Goal: Transaction & Acquisition: Download file/media

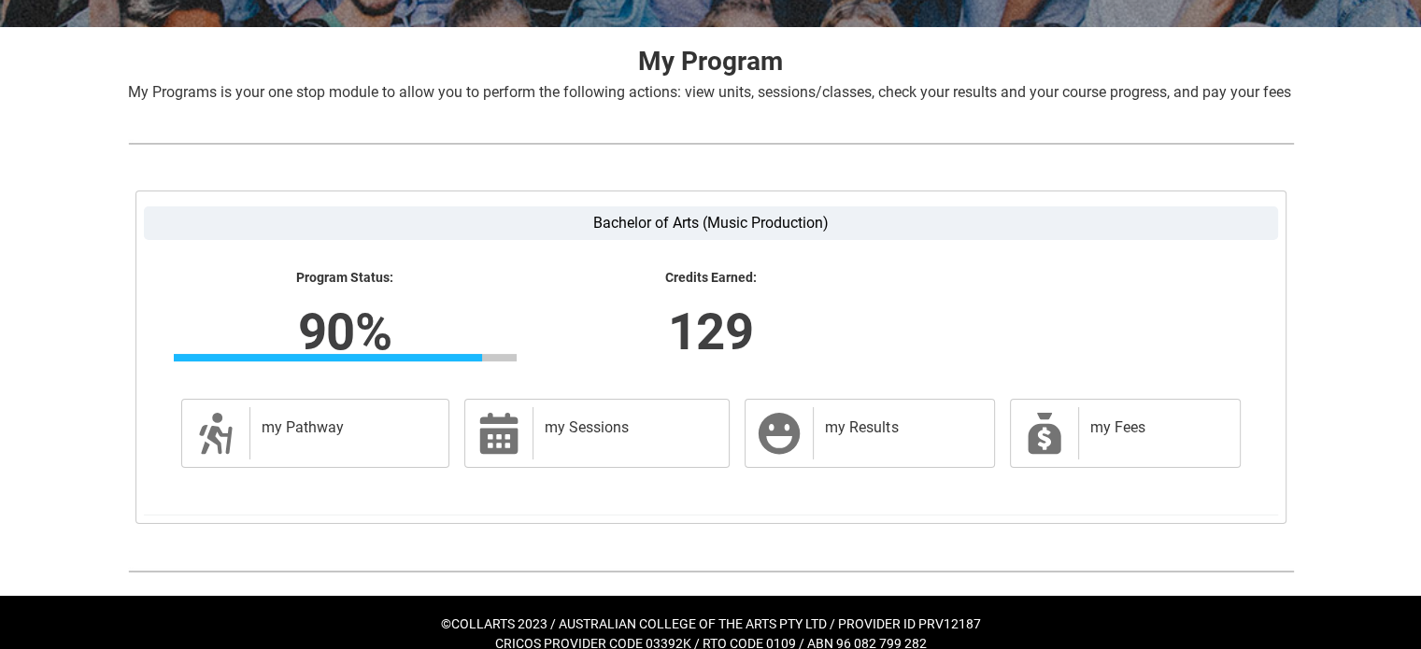
scroll to position [348, 0]
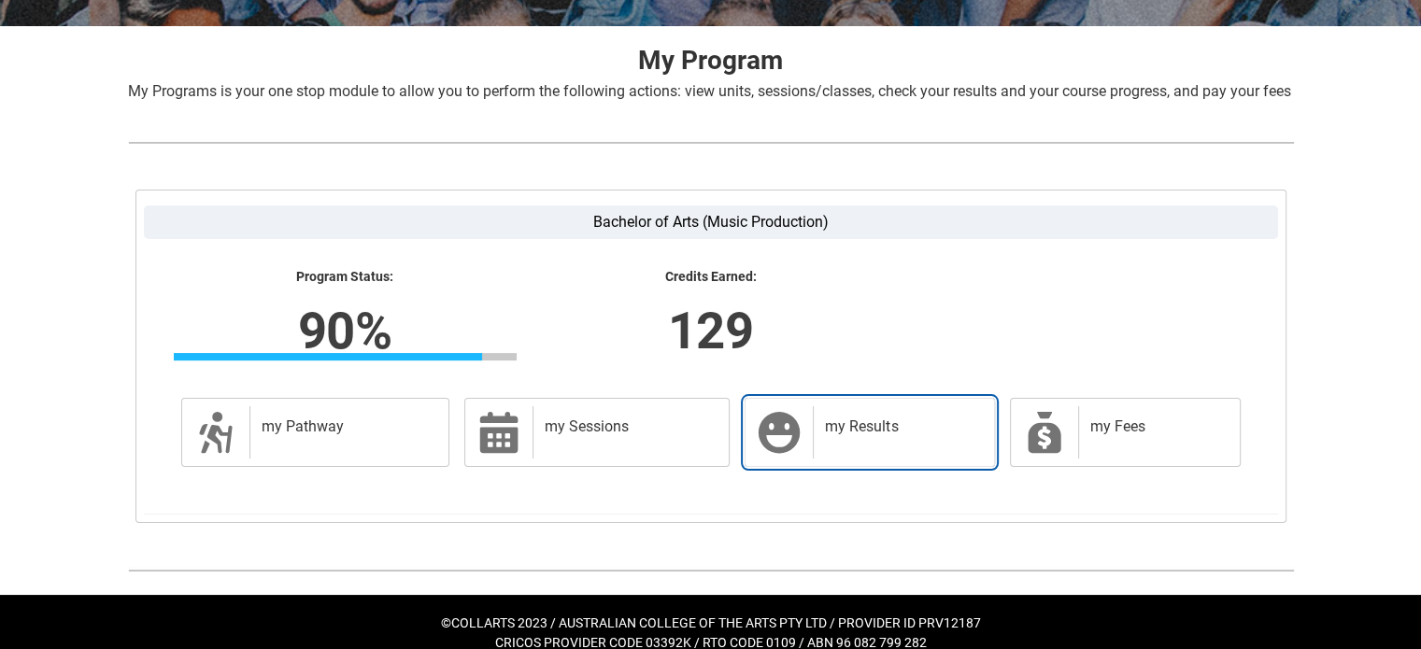
click at [803, 463] on link "my Results my Results" at bounding box center [869, 432] width 249 height 69
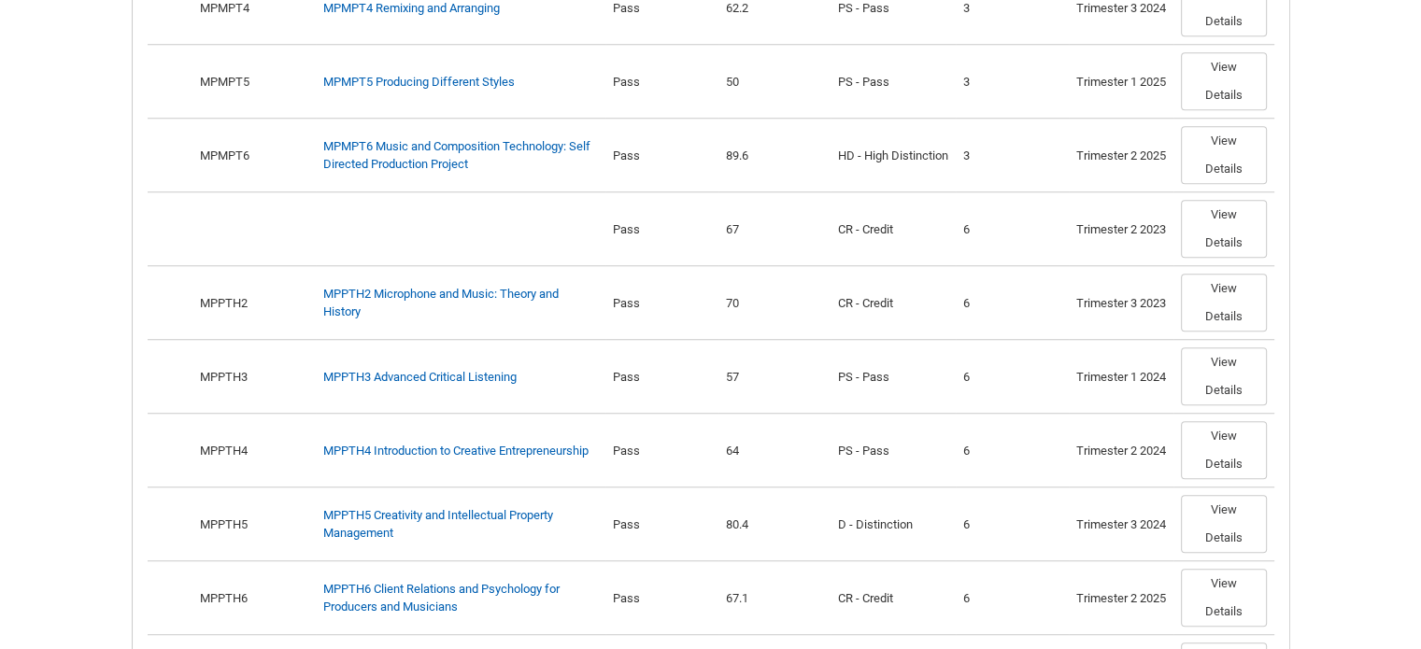
scroll to position [1834, 0]
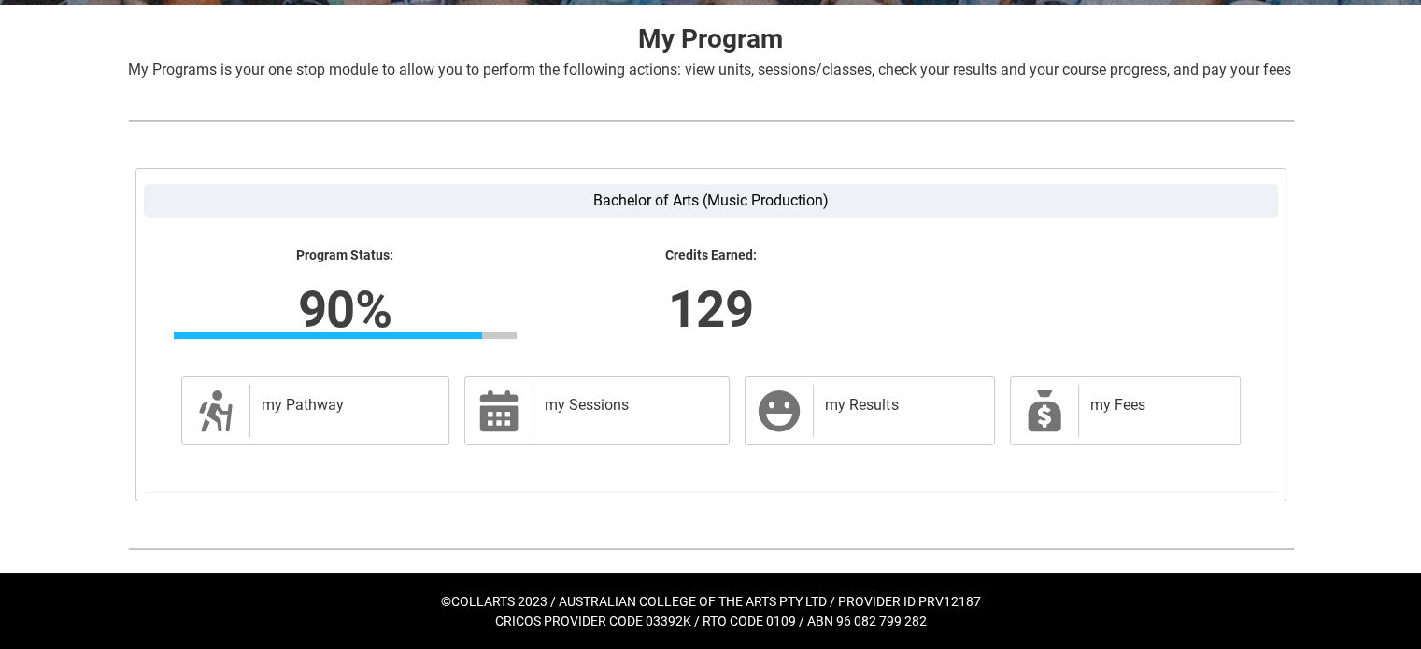
scroll to position [389, 0]
click at [1091, 418] on div "my Fees" at bounding box center [1155, 411] width 154 height 52
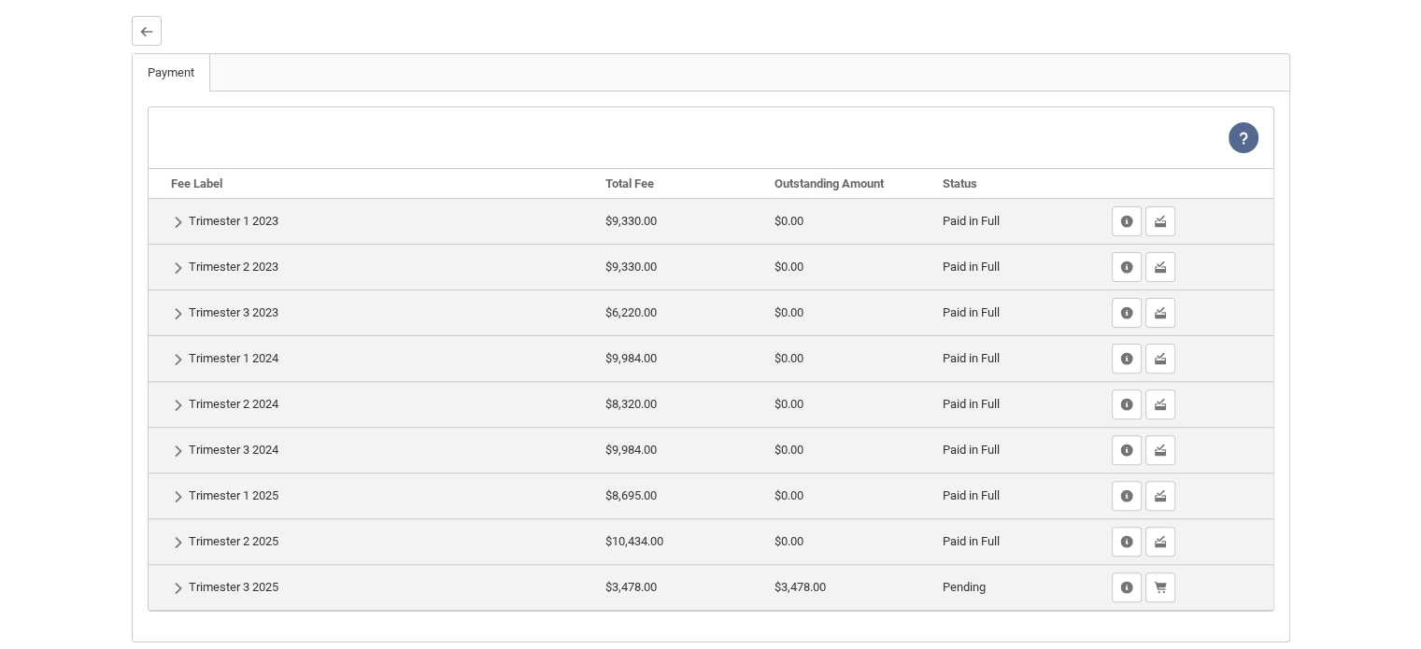
scroll to position [608, 0]
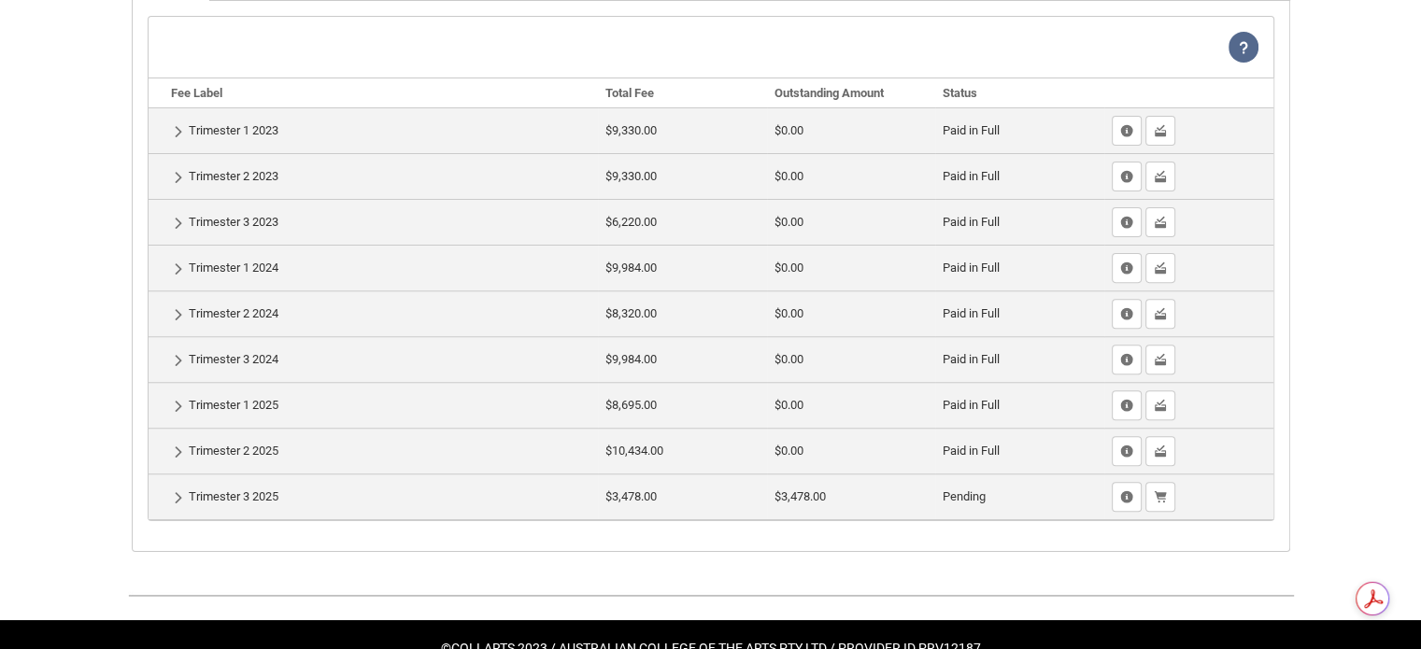
click at [971, 520] on td "Pending" at bounding box center [1019, 497] width 169 height 46
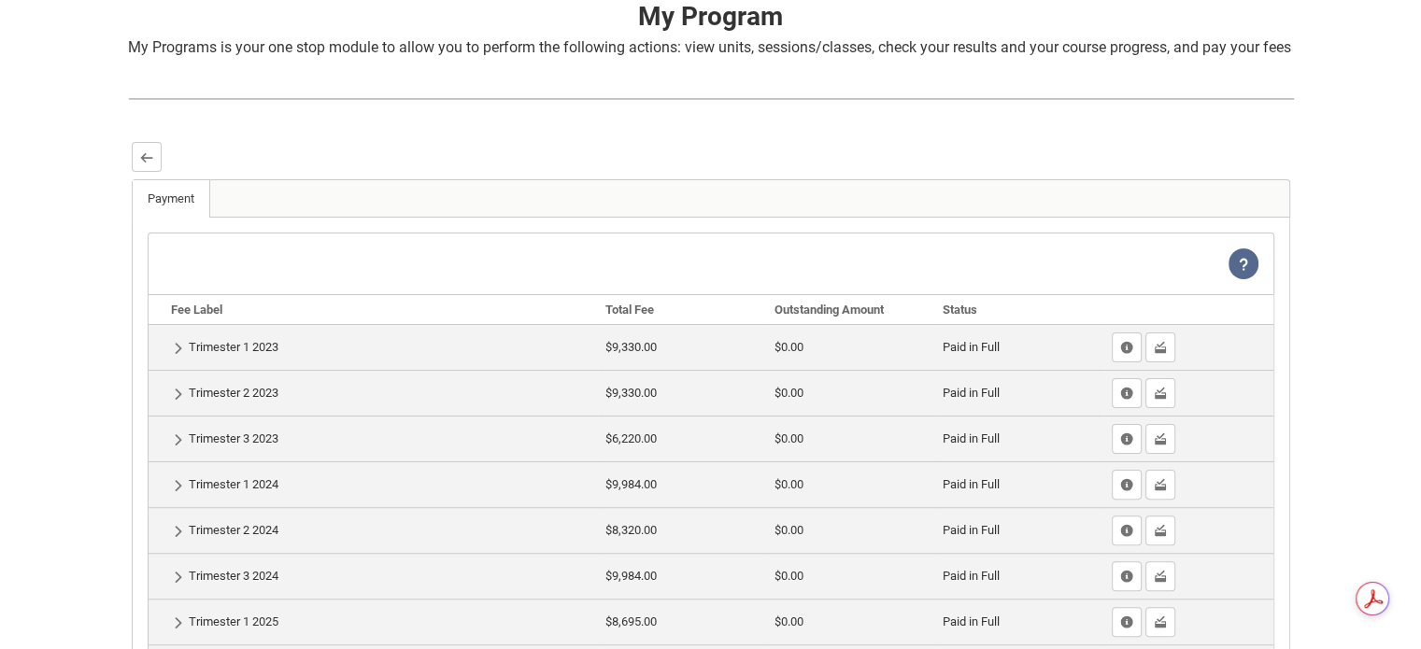
scroll to position [0, 0]
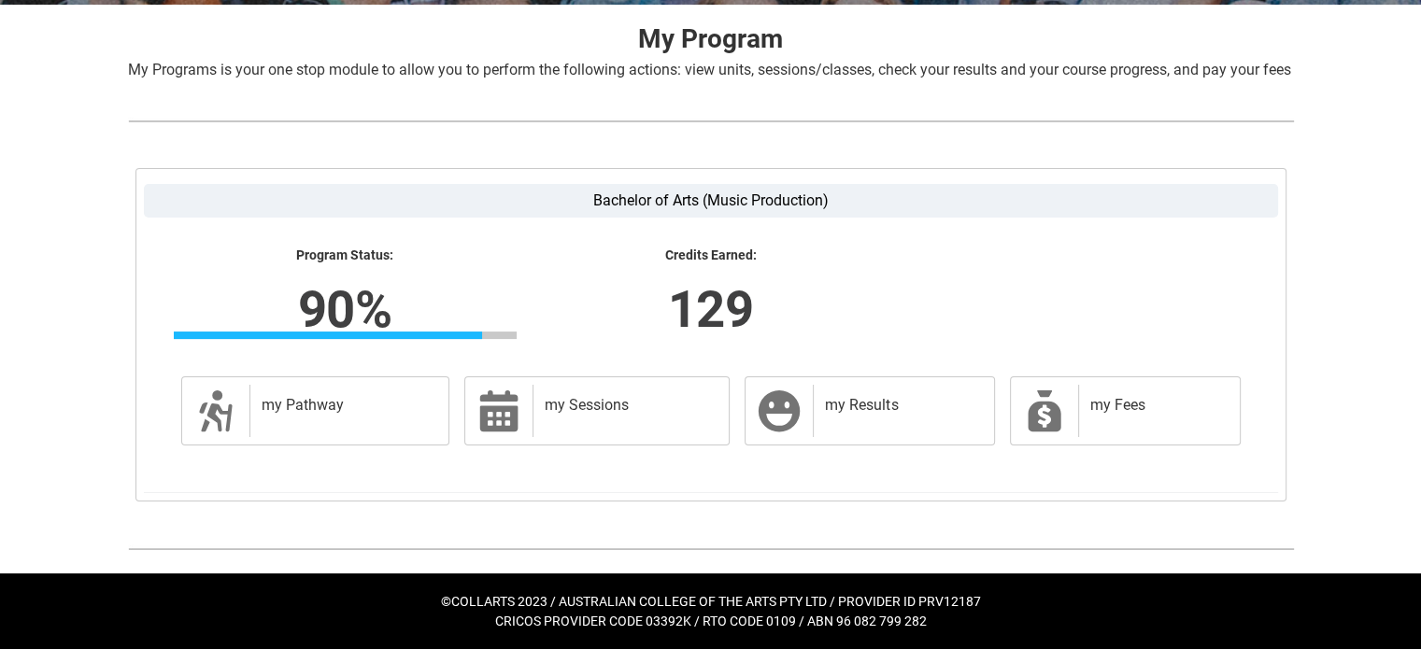
scroll to position [387, 0]
click at [336, 436] on div "my Pathway" at bounding box center [345, 411] width 192 height 52
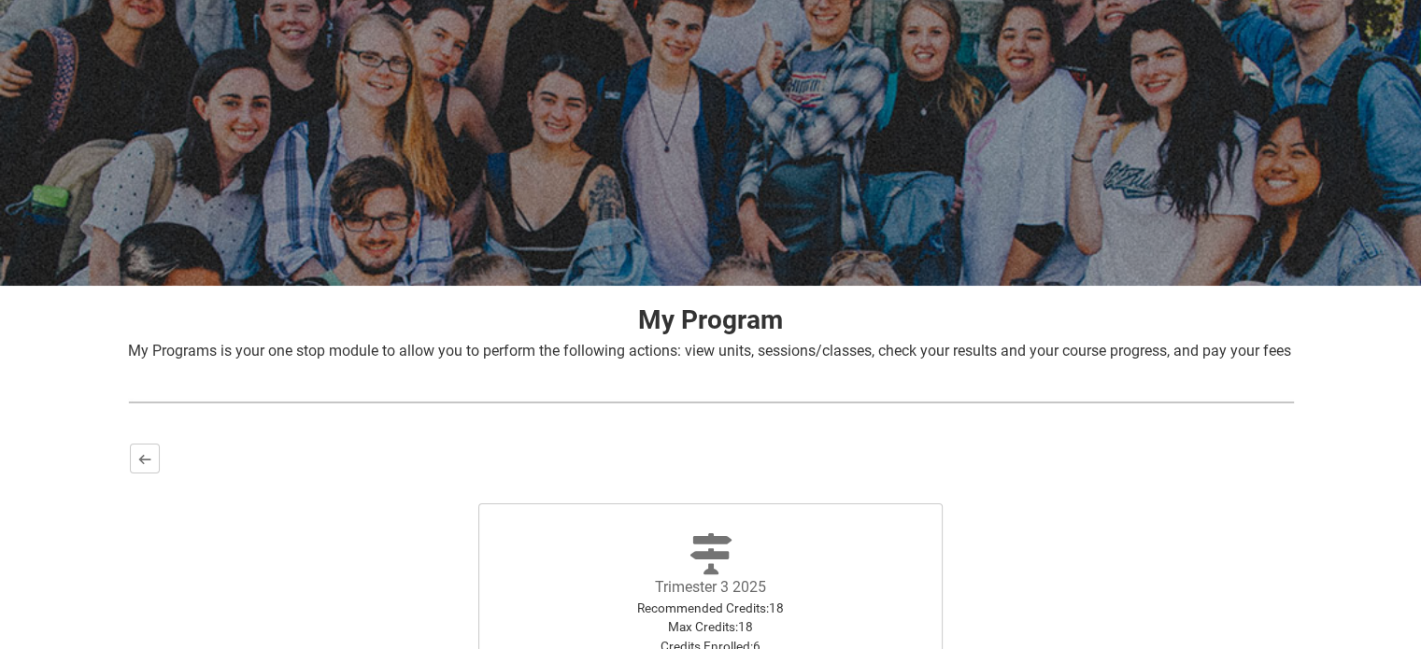
scroll to position [371, 0]
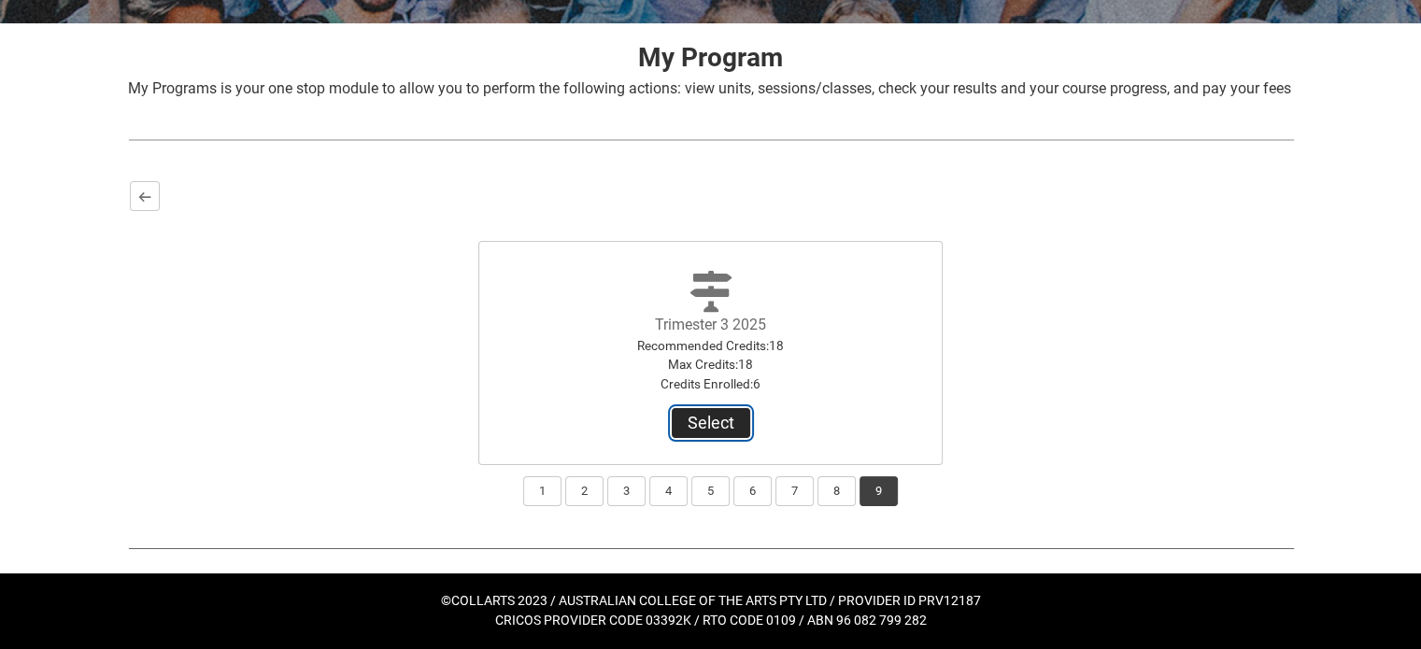
click at [723, 433] on button "Select" at bounding box center [711, 423] width 78 height 30
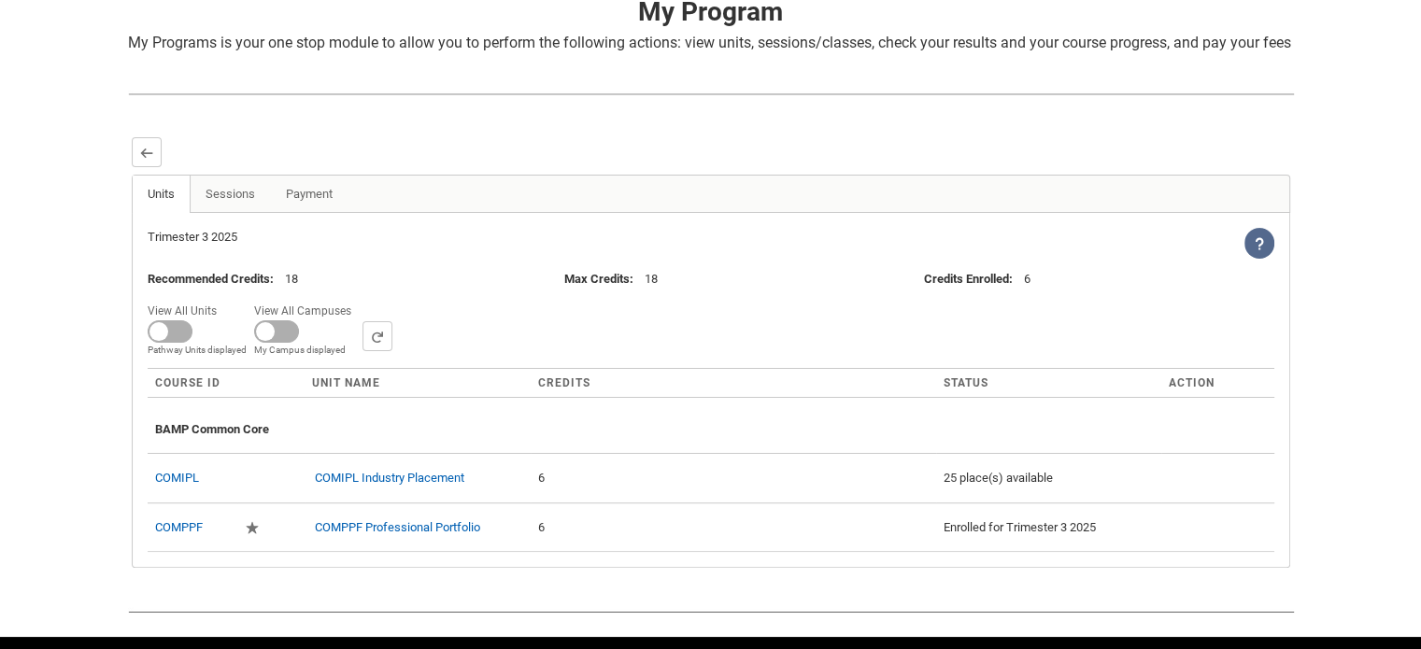
scroll to position [400, 0]
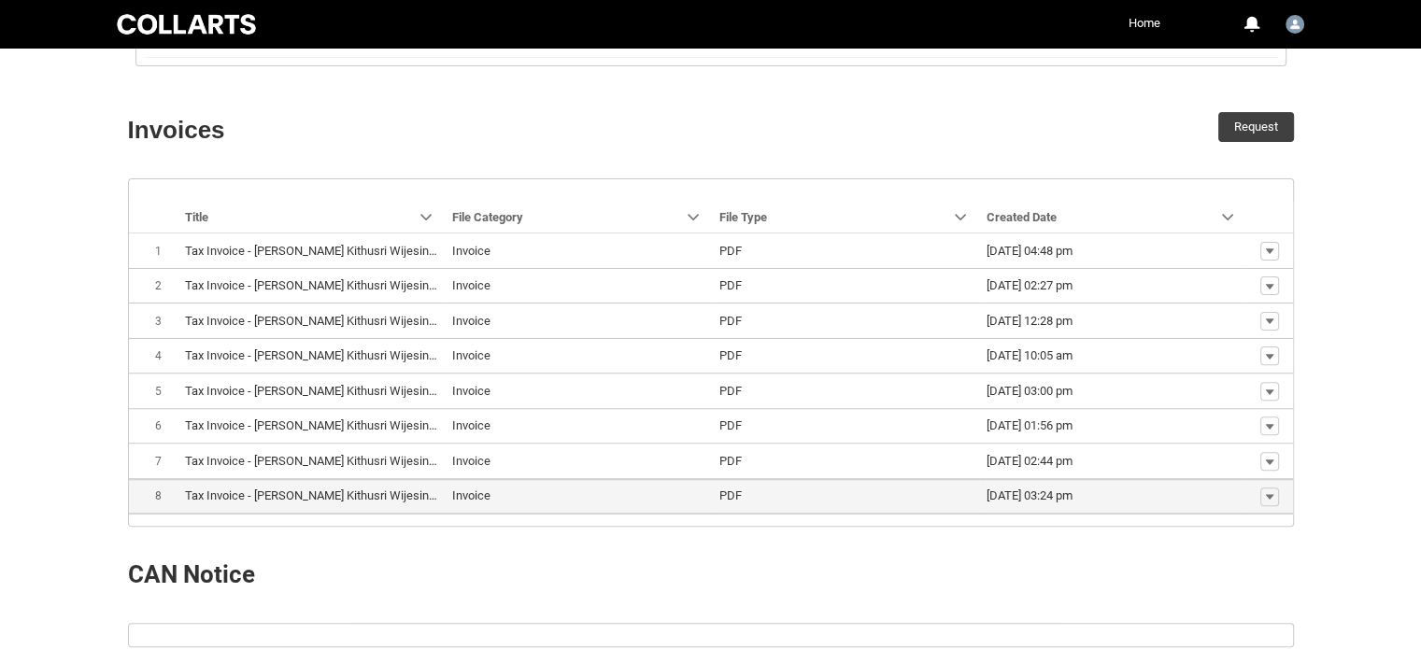
scroll to position [534, 0]
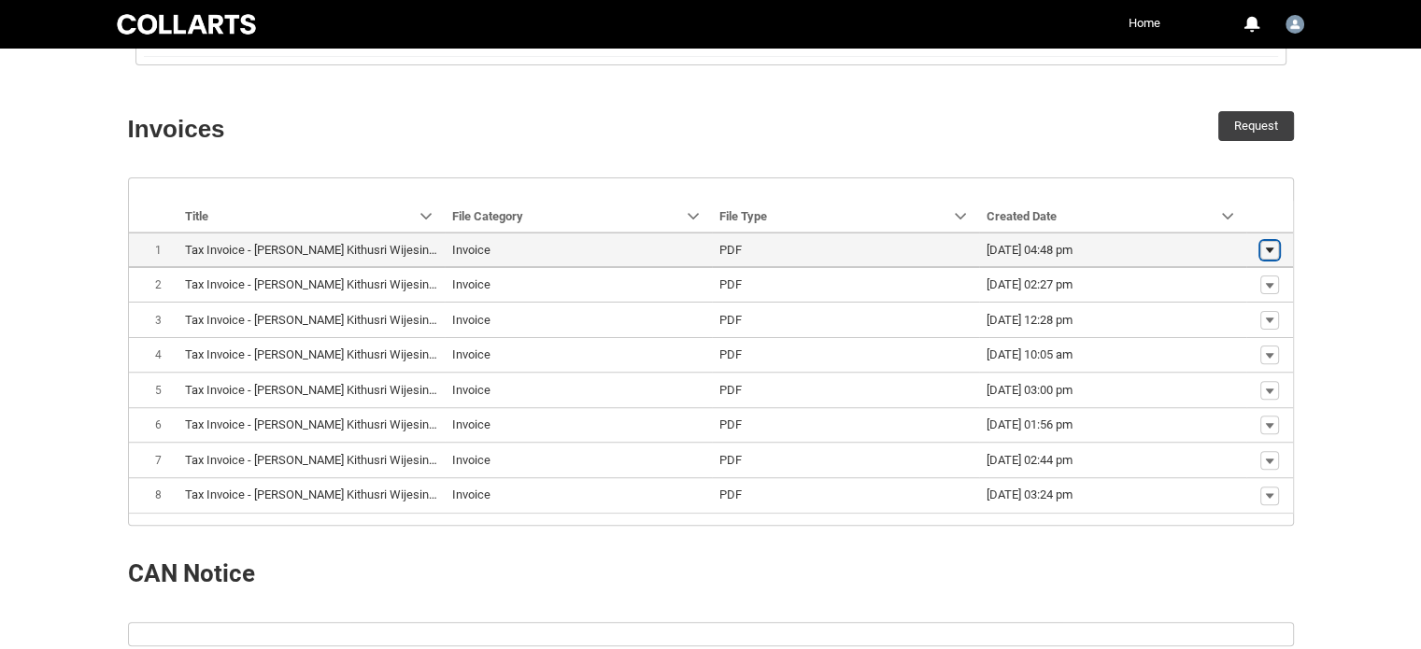
click at [1264, 250] on lightning-primitive-icon "button" at bounding box center [1269, 250] width 11 height 13
click at [1227, 272] on span "Download" at bounding box center [1226, 280] width 51 height 17
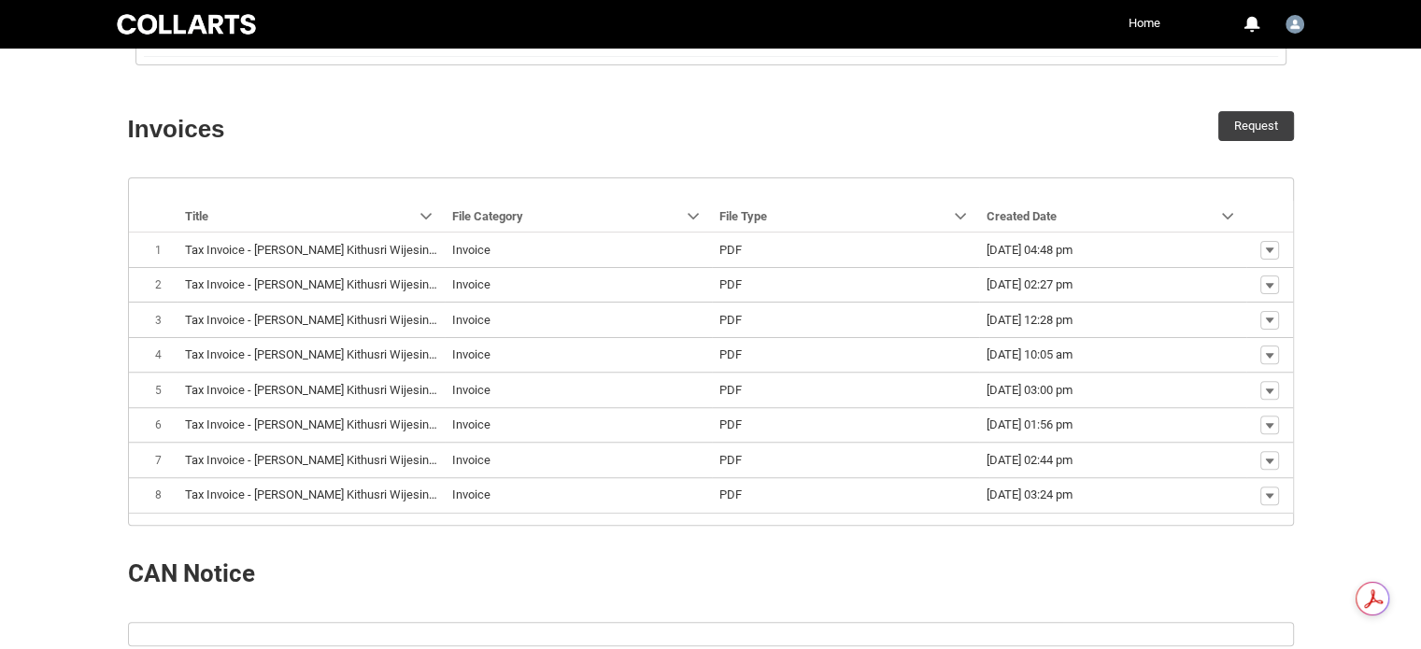
click at [1039, 554] on div at bounding box center [1010, 574] width 598 height 66
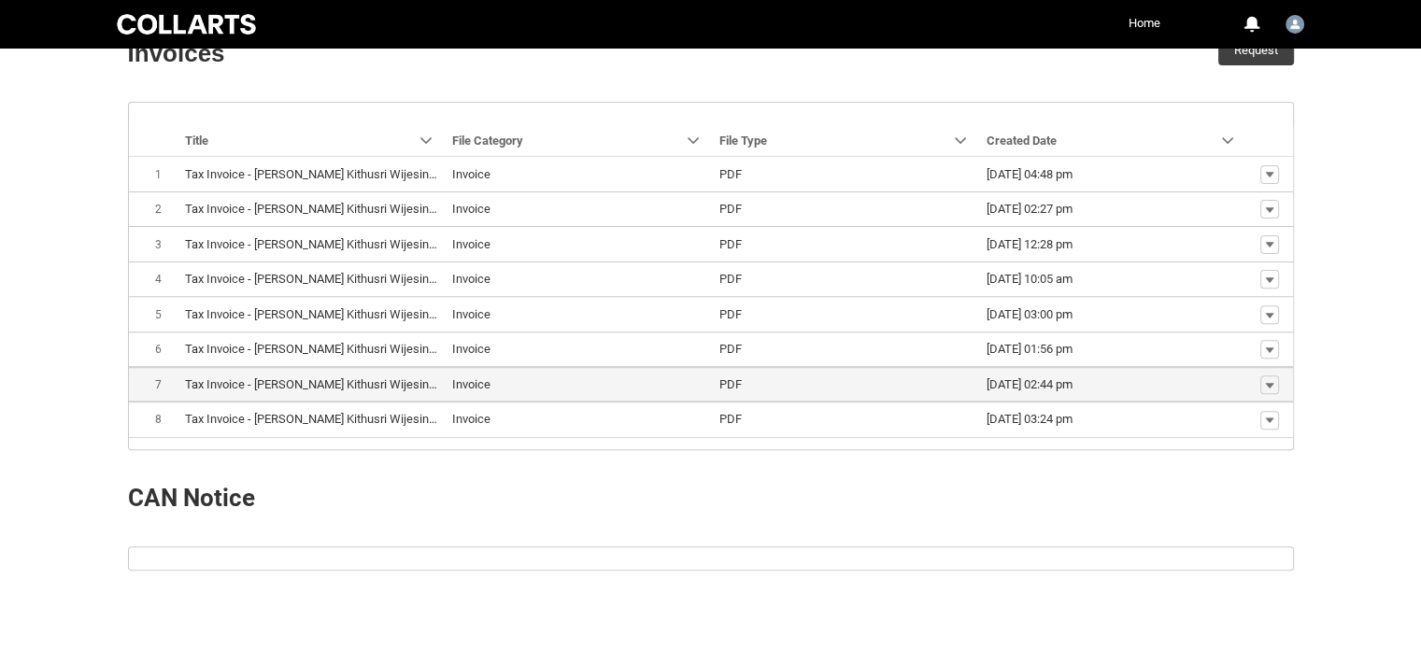
scroll to position [553, 0]
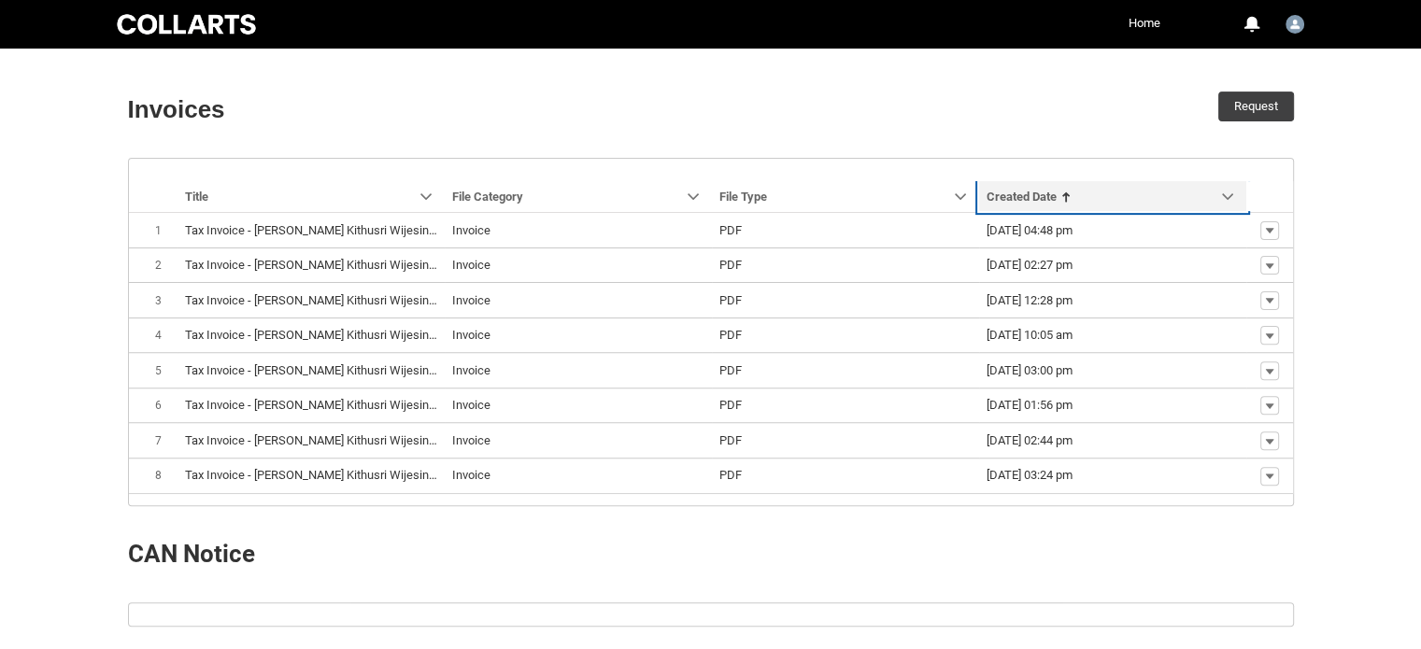
click at [1177, 198] on link "Sort by: Created Date" at bounding box center [1112, 196] width 267 height 30
click at [1048, 192] on span "Created Date" at bounding box center [1022, 197] width 70 height 14
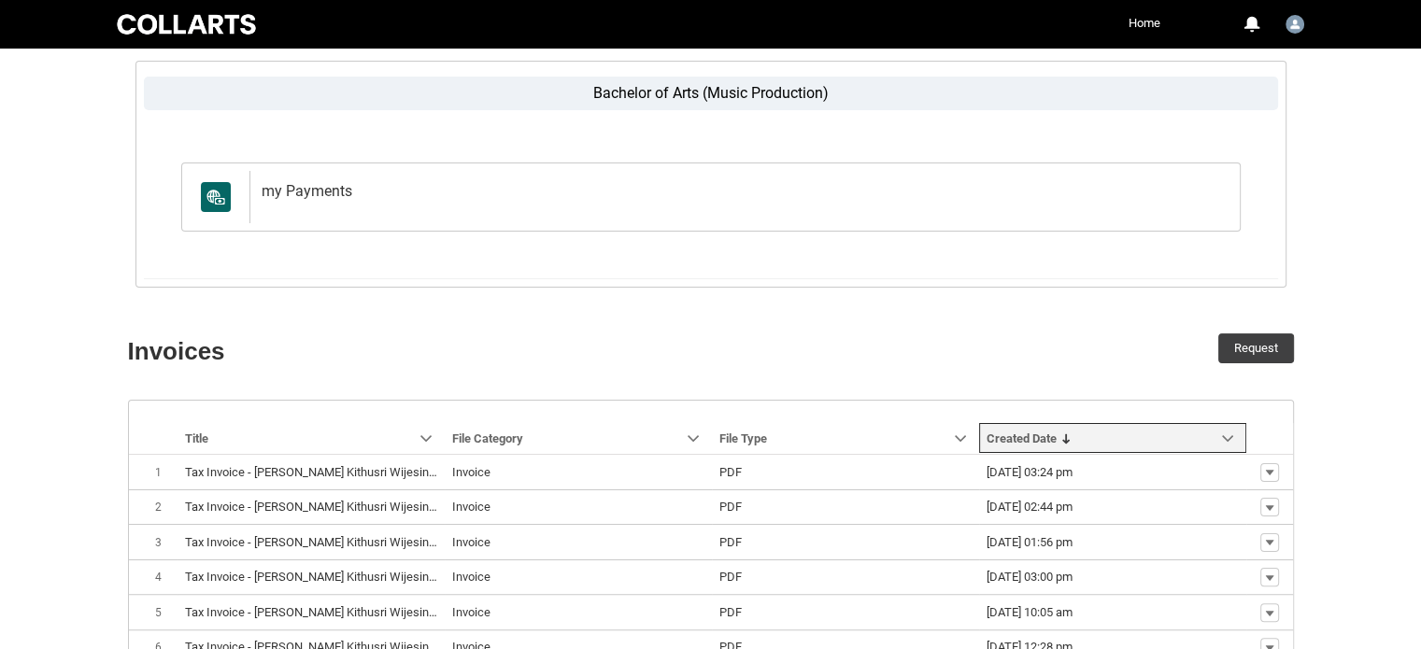
scroll to position [310, 0]
